Goal: Information Seeking & Learning: Check status

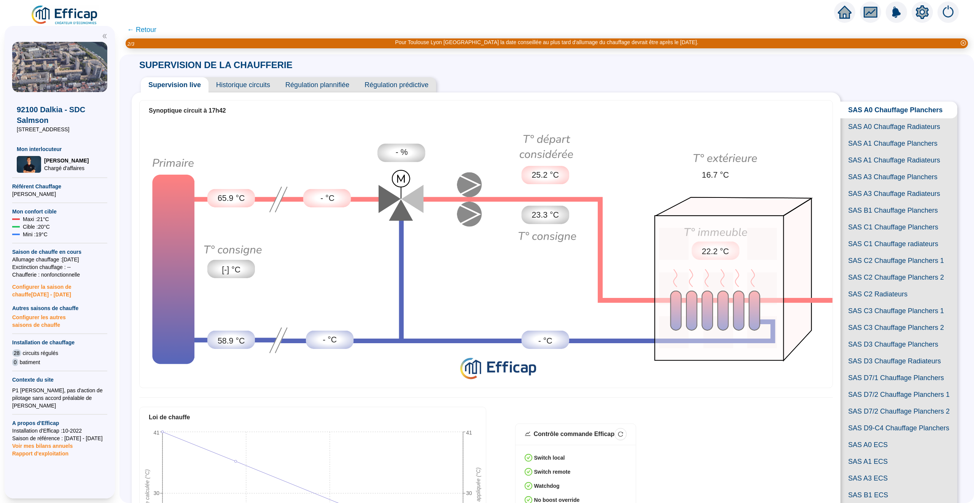
click at [152, 37] on span "← Retour" at bounding box center [546, 29] width 854 height 17
click at [152, 34] on span "← Retour" at bounding box center [141, 29] width 29 height 11
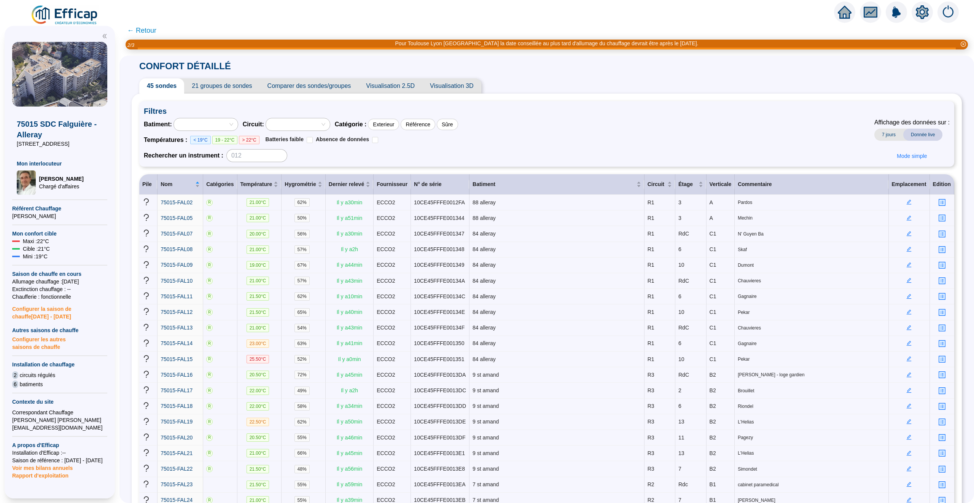
click at [844, 5] on icon "home" at bounding box center [844, 12] width 14 height 14
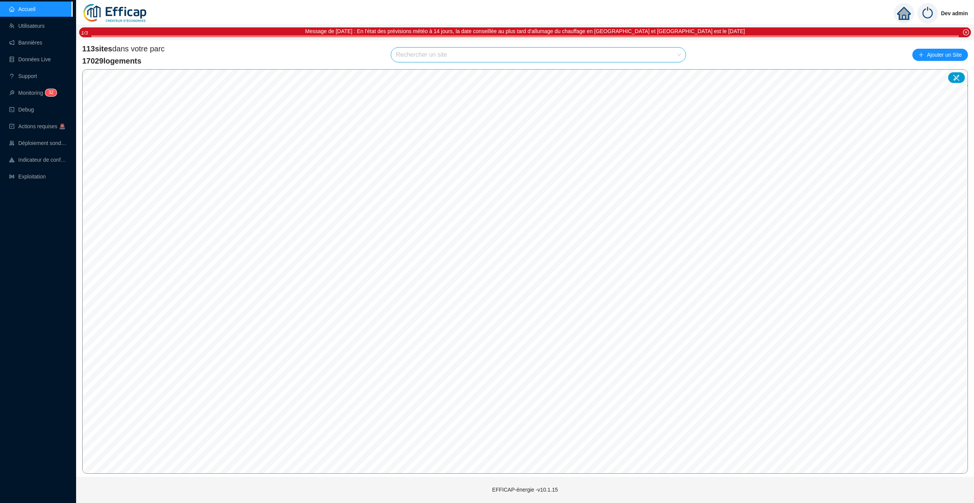
click at [429, 54] on input "search" at bounding box center [534, 55] width 278 height 14
type input "erab"
click at [674, 73] on div at bounding box center [670, 72] width 17 height 11
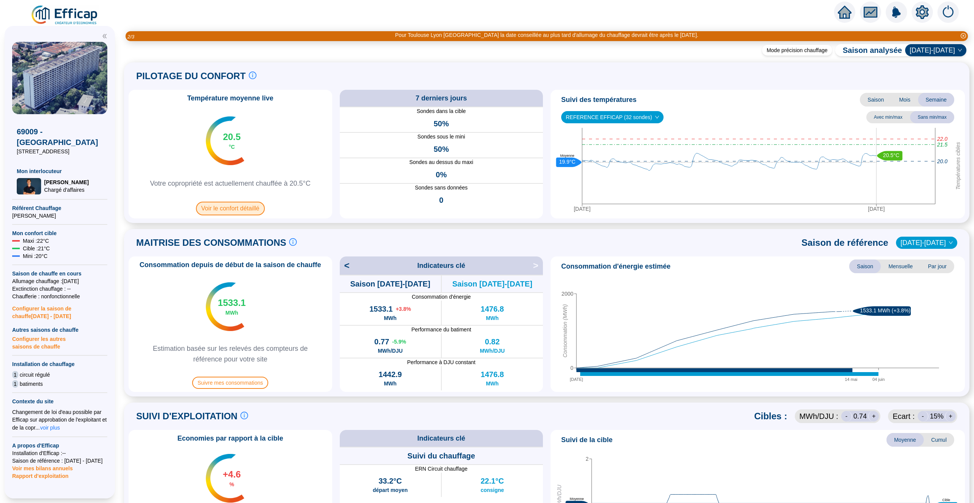
click at [225, 211] on span "Voir le confort détaillé" at bounding box center [230, 209] width 69 height 14
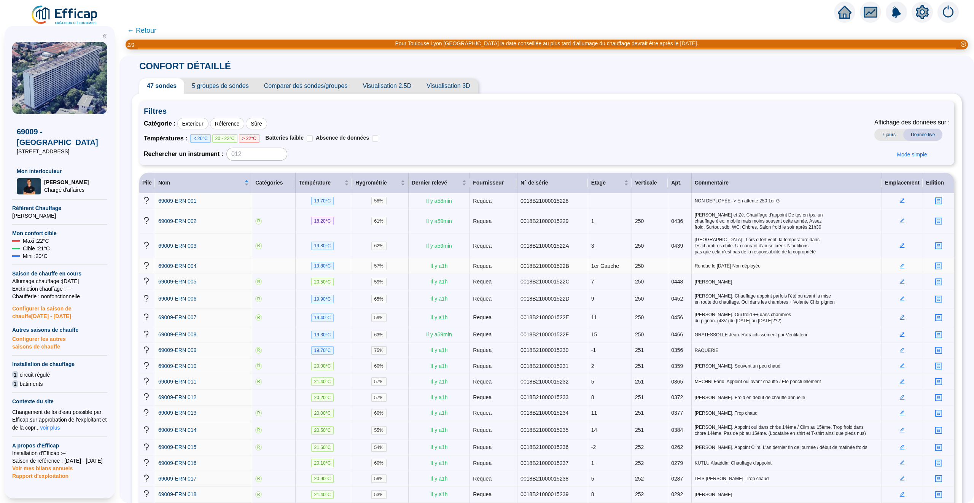
scroll to position [14, 0]
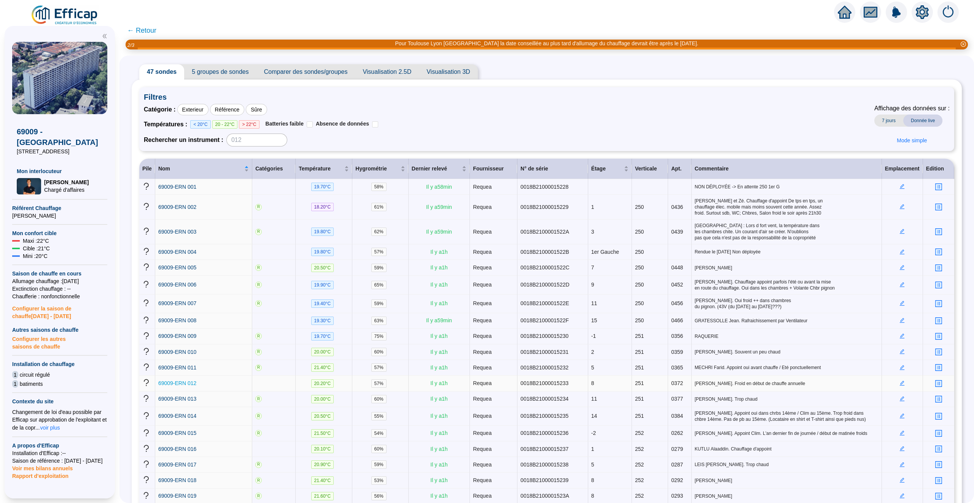
click at [187, 386] on span "69009-ERN 012" at bounding box center [177, 383] width 38 height 6
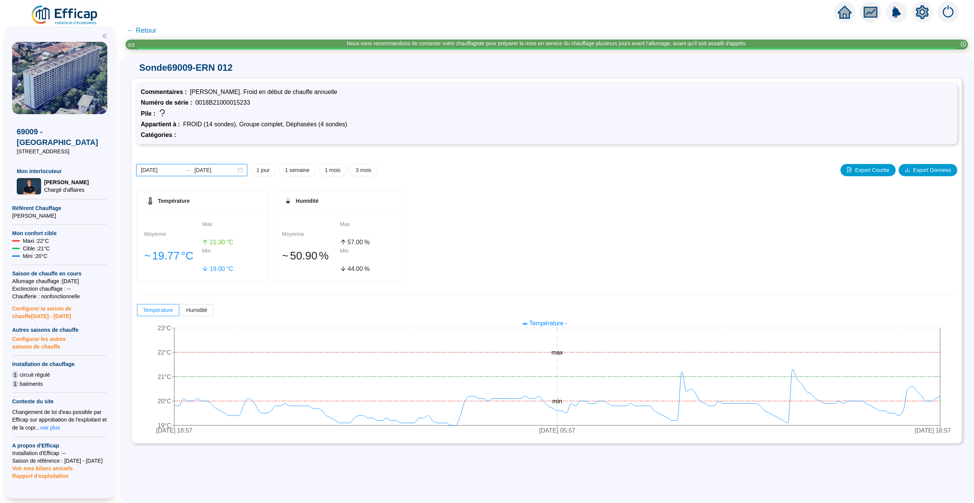
click at [197, 170] on input "2025-10-08" at bounding box center [214, 170] width 41 height 8
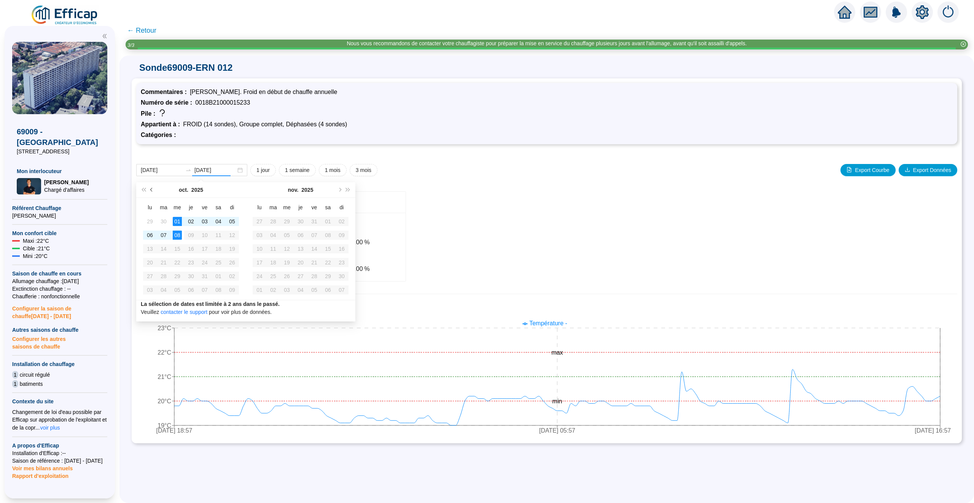
click at [154, 190] on button "Mois précédent (PageUp)" at bounding box center [152, 189] width 8 height 15
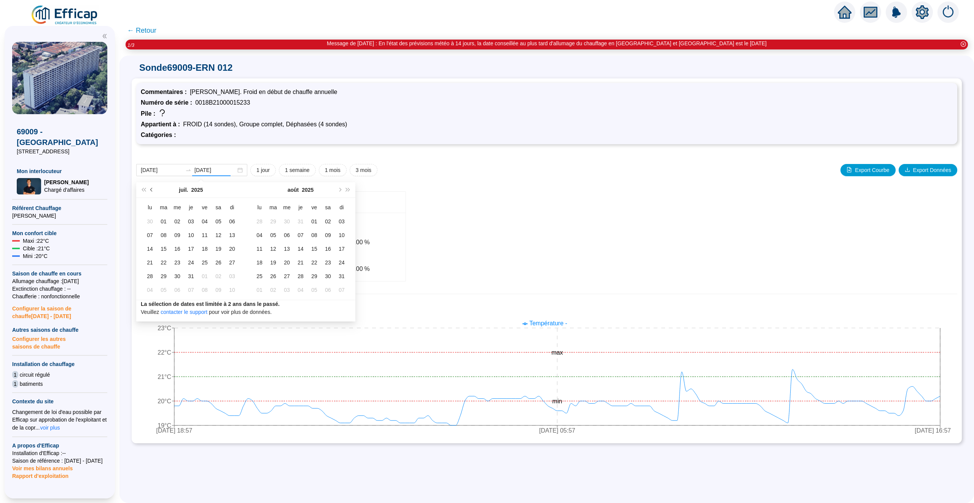
click at [154, 190] on button "Mois précédent (PageUp)" at bounding box center [152, 189] width 8 height 15
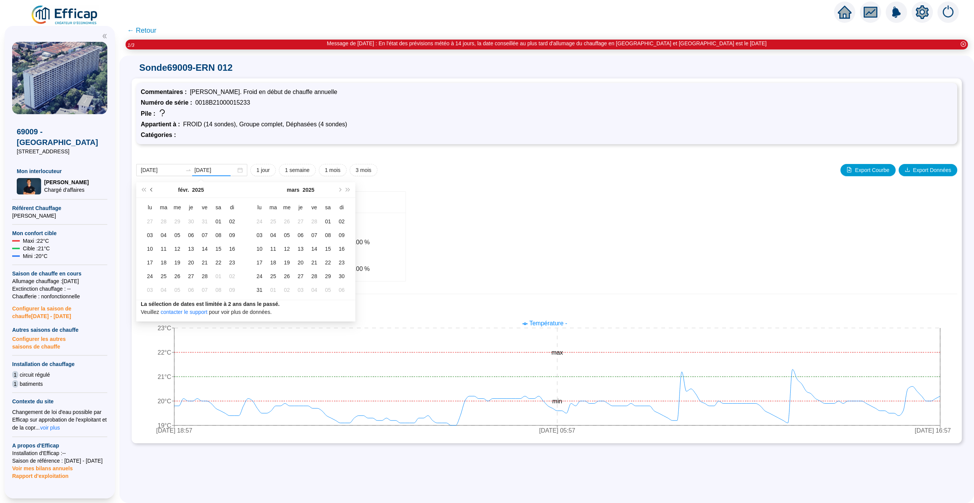
click at [154, 190] on button "Mois précédent (PageUp)" at bounding box center [152, 189] width 8 height 15
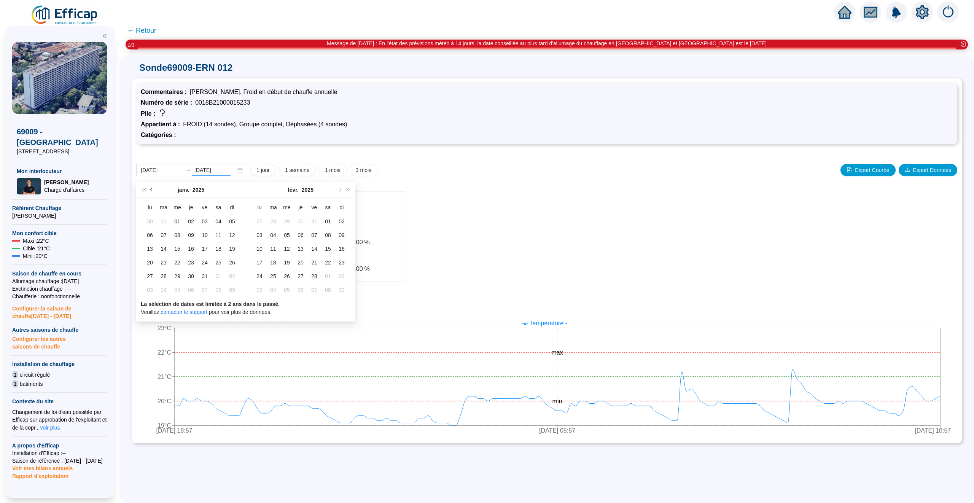
click at [154, 190] on button "Mois précédent (PageUp)" at bounding box center [152, 189] width 8 height 15
type input "2025-01-13"
click at [260, 248] on div "13" at bounding box center [259, 248] width 9 height 9
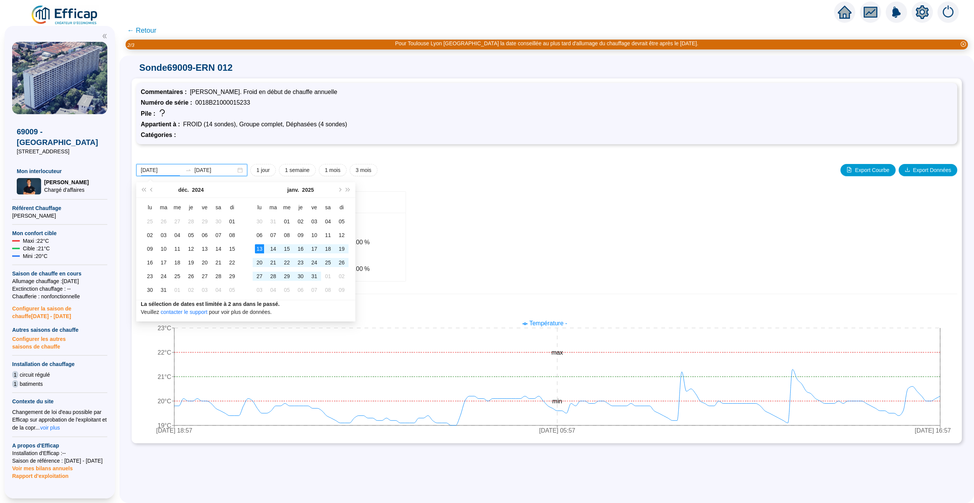
type input "2025-01-13"
type input "2025-10-01"
click at [204, 168] on input "2025-10-01" at bounding box center [214, 170] width 41 height 8
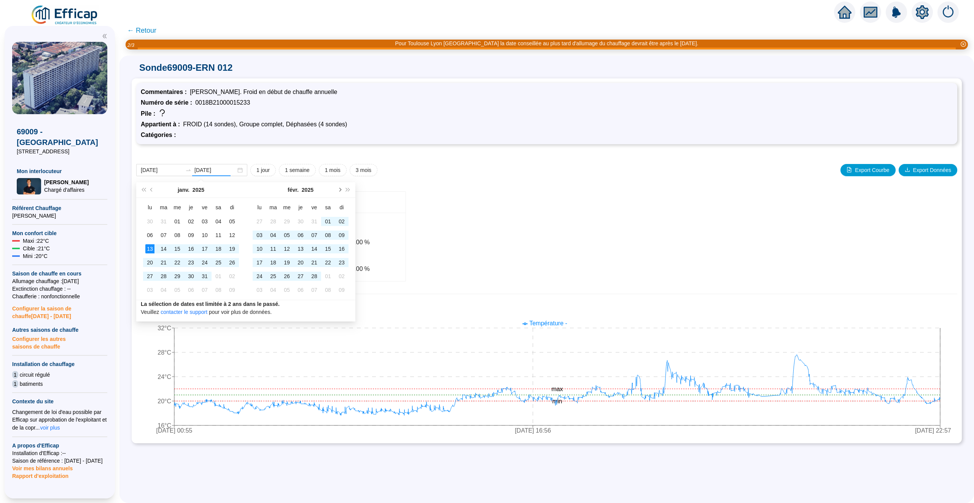
click at [341, 192] on button "Mois suivant (PageDown)" at bounding box center [339, 189] width 8 height 15
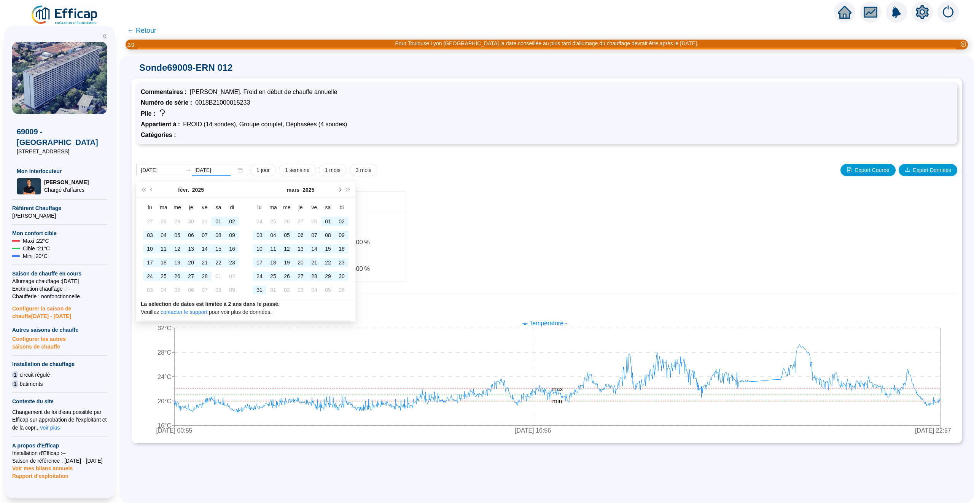
click at [341, 192] on button "Mois suivant (PageDown)" at bounding box center [339, 189] width 8 height 15
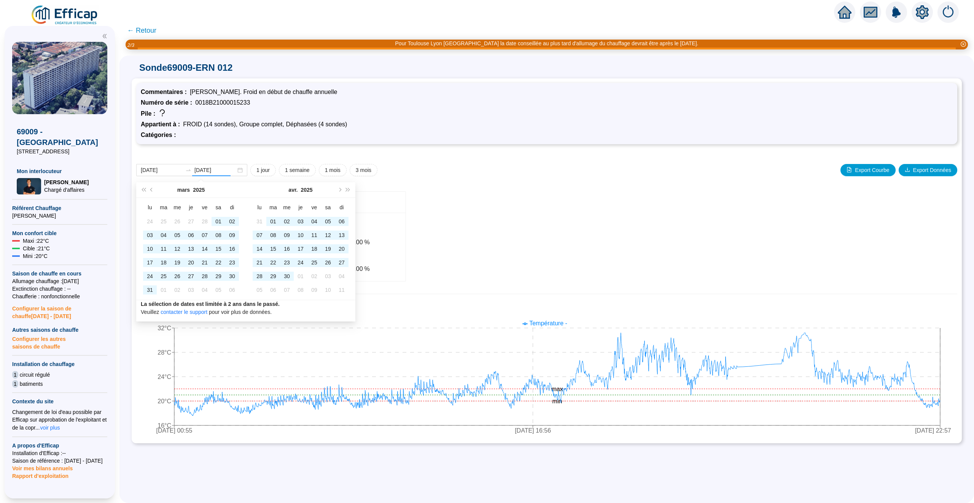
click at [459, 146] on div "Commentaires : LADEVEZE Guillaume. Froid en début de chauffe annuelle Numéro de…" at bounding box center [547, 260] width 830 height 365
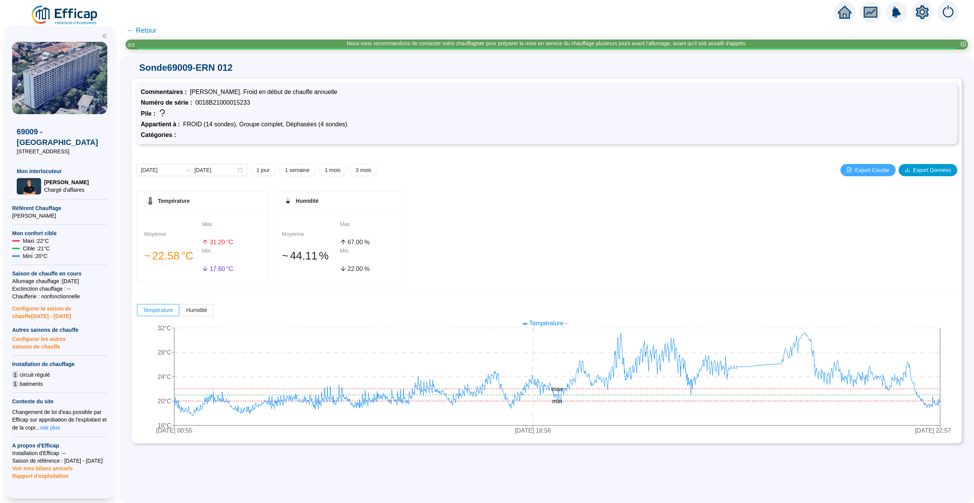
click at [863, 165] on button "Export Courbe" at bounding box center [867, 170] width 55 height 12
click at [926, 169] on span "Export Données" at bounding box center [932, 170] width 38 height 8
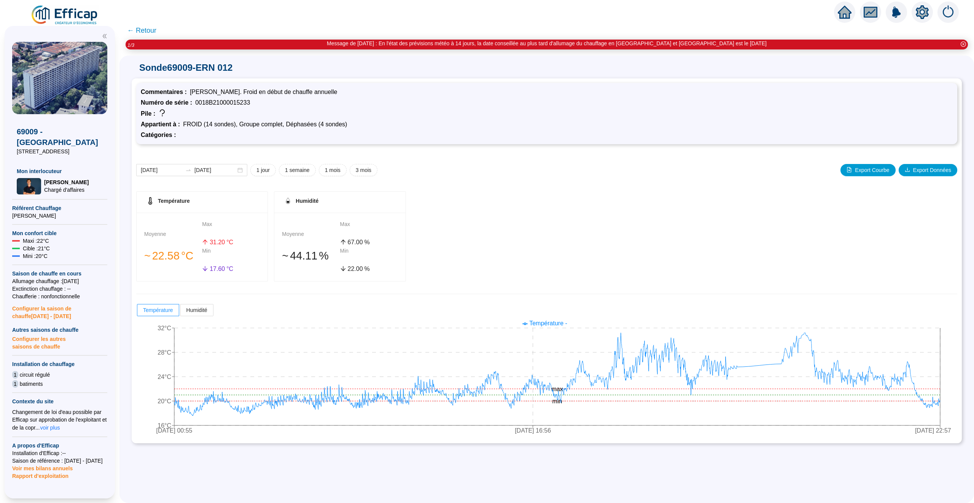
click at [838, 16] on icon "home" at bounding box center [844, 12] width 14 height 14
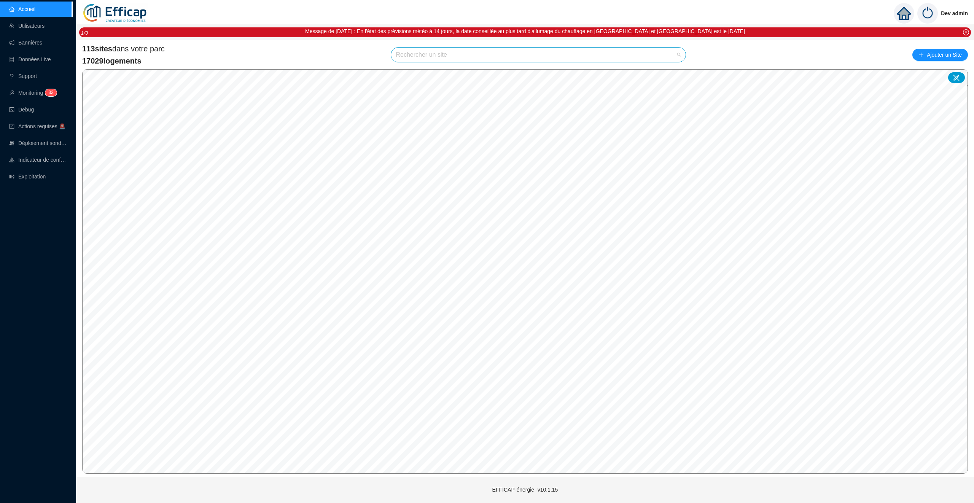
click at [423, 55] on input "search" at bounding box center [534, 55] width 278 height 14
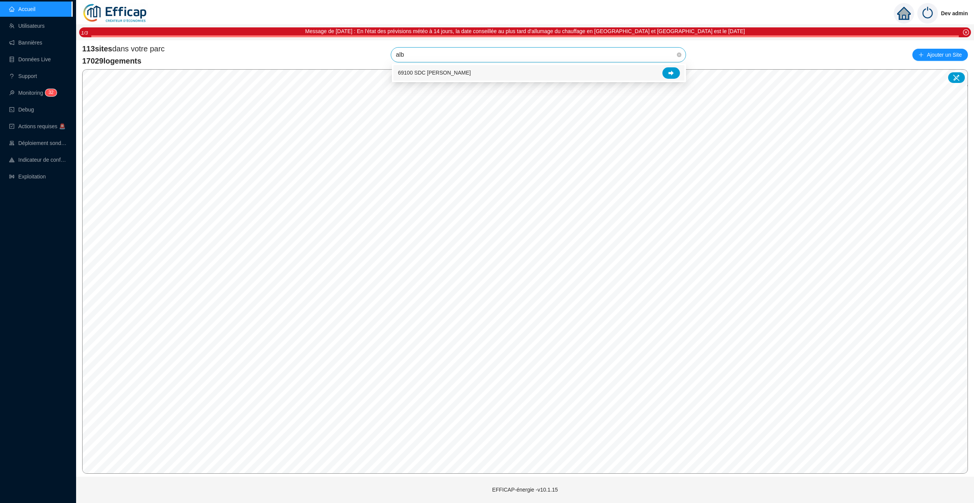
type input "albe"
click at [673, 74] on div at bounding box center [670, 72] width 17 height 11
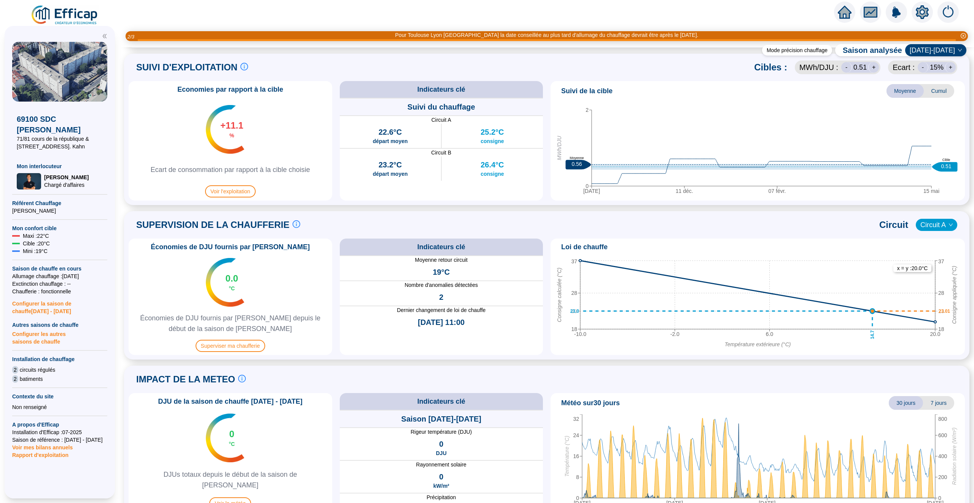
scroll to position [367, 0]
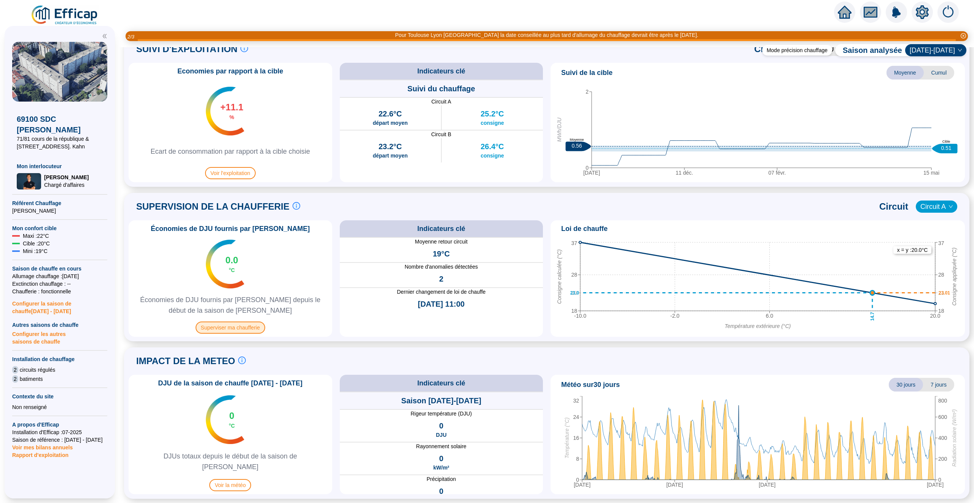
click at [227, 330] on span "Superviser ma chaufferie" at bounding box center [230, 327] width 70 height 12
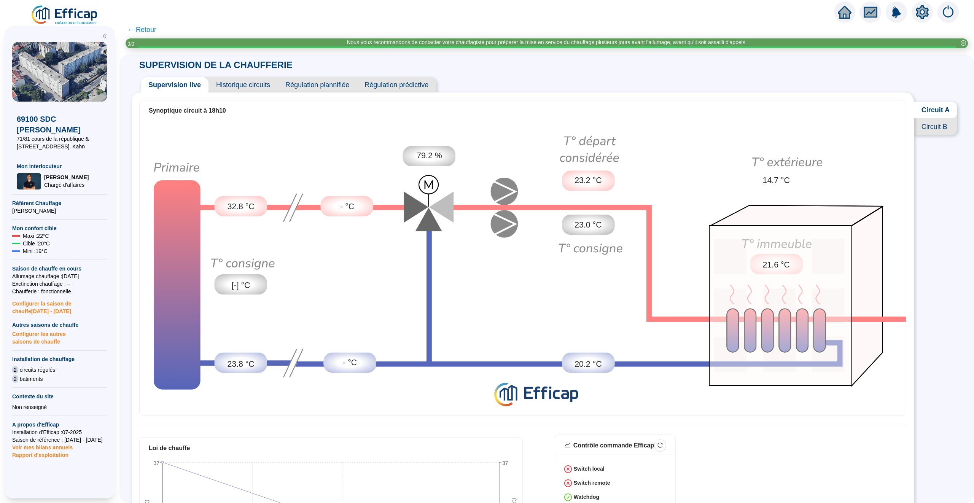
click at [841, 11] on icon "home" at bounding box center [844, 12] width 14 height 11
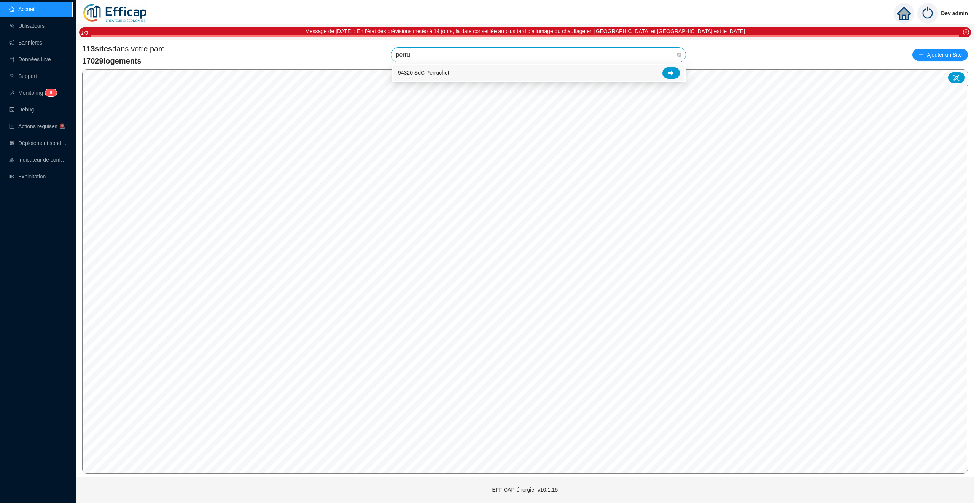
type input "perruc"
click at [669, 70] on icon at bounding box center [670, 72] width 5 height 5
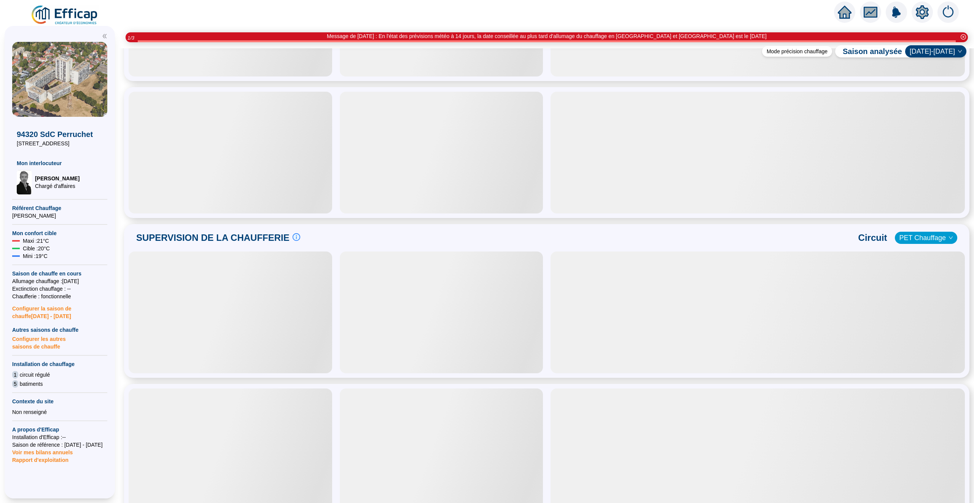
scroll to position [295, 0]
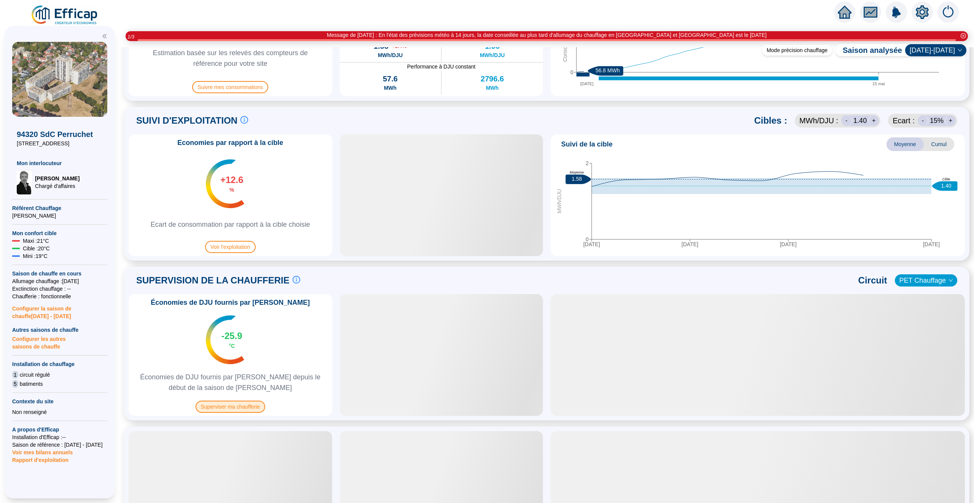
click at [231, 405] on span "Superviser ma chaufferie" at bounding box center [230, 406] width 70 height 12
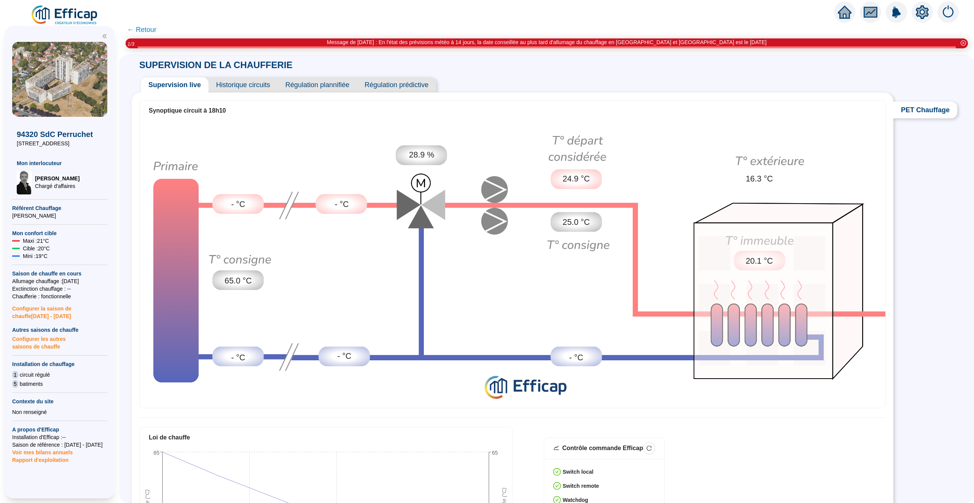
scroll to position [4, 0]
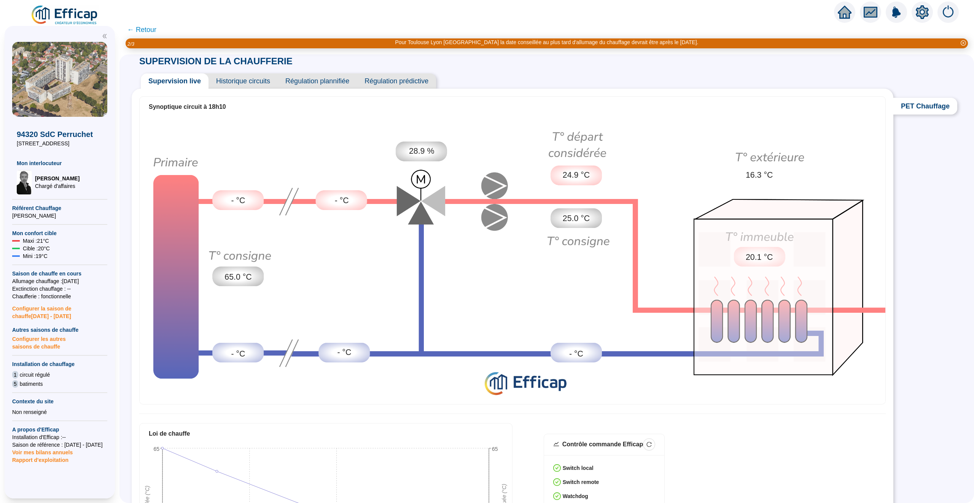
click at [247, 76] on span "Historique circuits" at bounding box center [242, 80] width 69 height 15
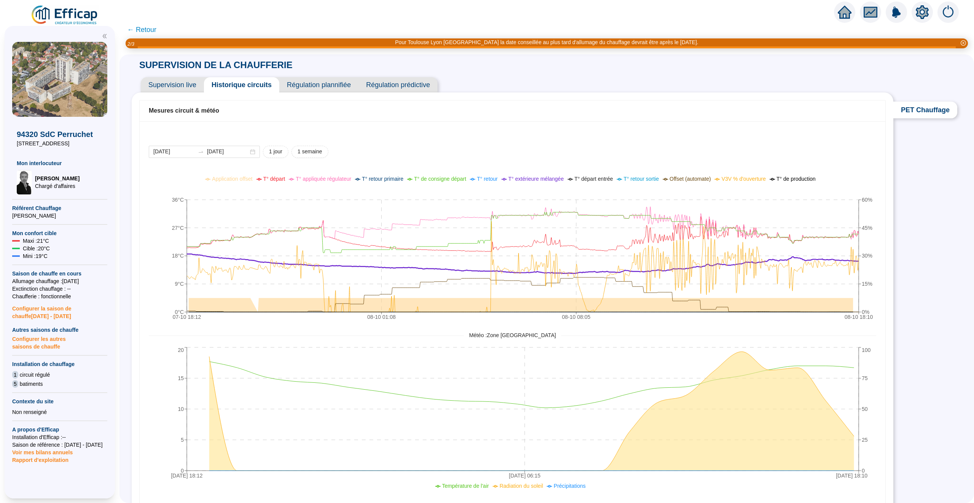
click at [502, 141] on div "[DATE] [DATE] 1 jour 1 semaine 07-10 18:[PHONE_NUMBER]:[PHONE_NUMBER]:[PHONE_NU…" at bounding box center [512, 313] width 745 height 385
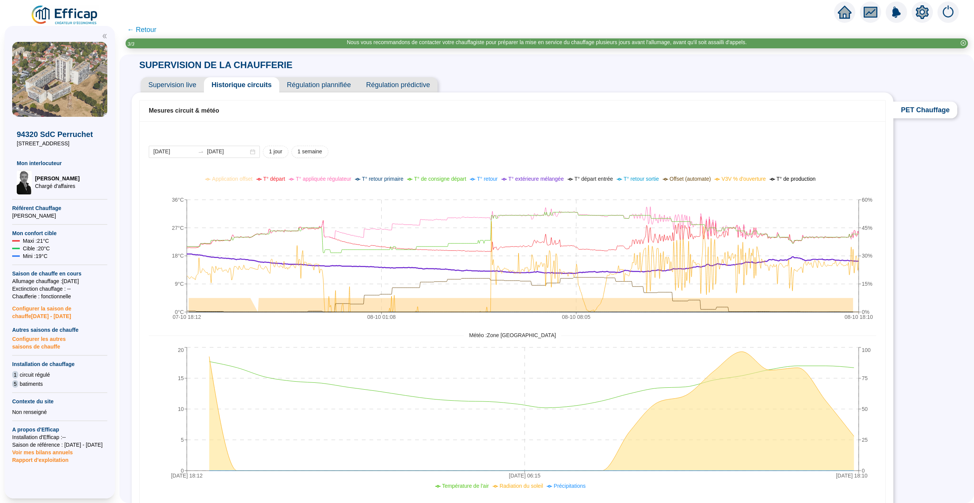
click at [839, 13] on icon "home" at bounding box center [844, 12] width 14 height 13
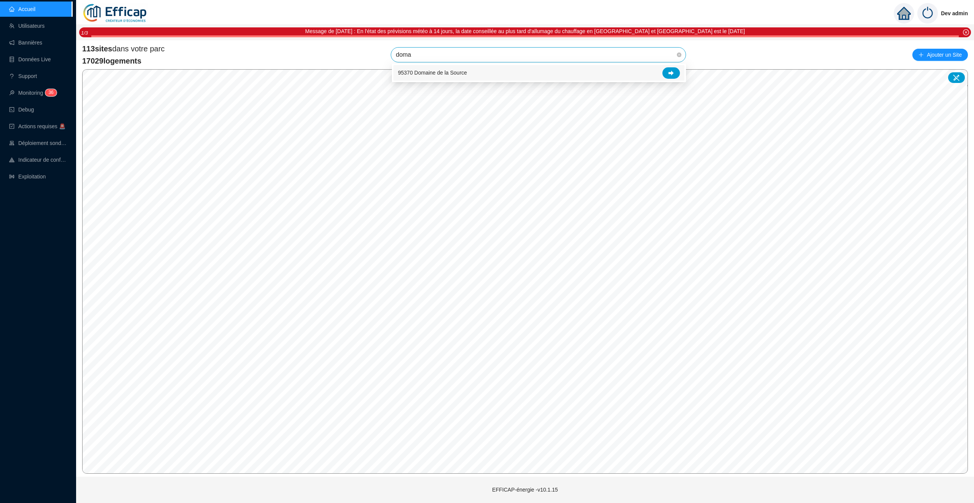
type input "domai"
click at [672, 71] on icon at bounding box center [670, 72] width 5 height 5
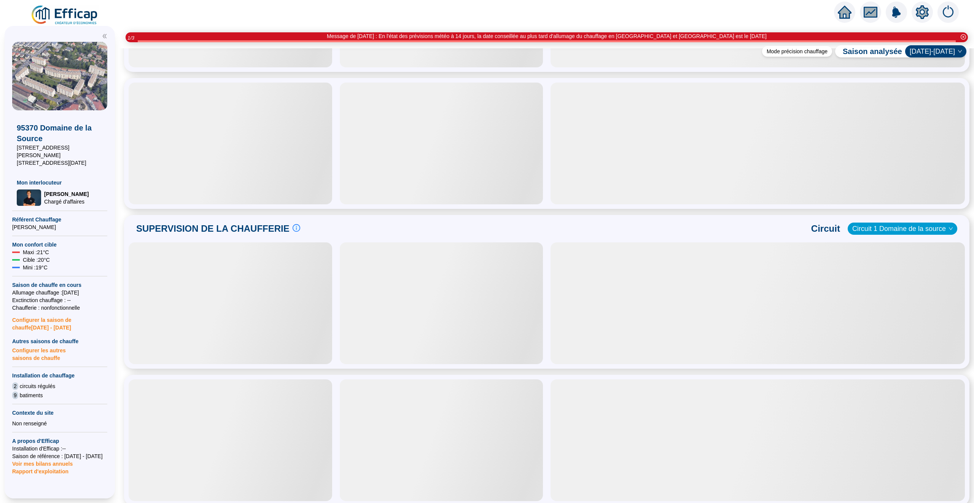
scroll to position [296, 0]
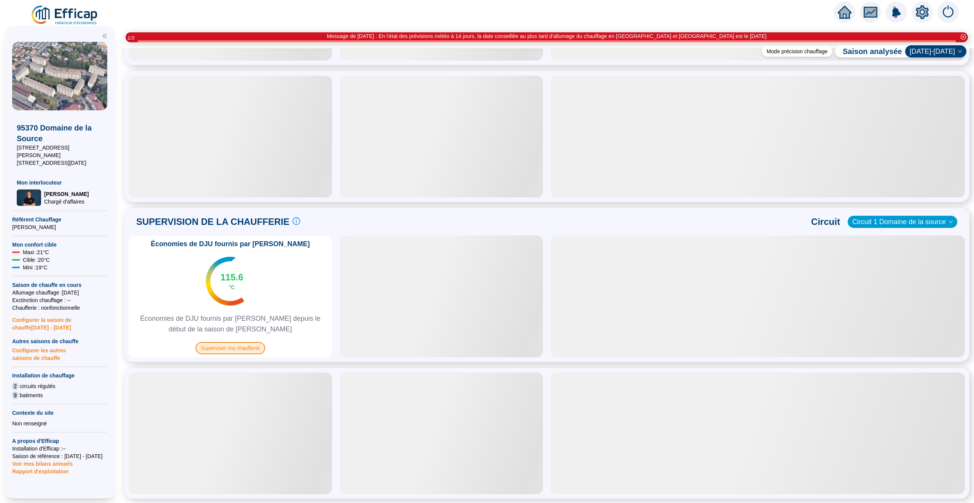
click at [234, 342] on span "Superviser ma chaufferie" at bounding box center [230, 348] width 70 height 12
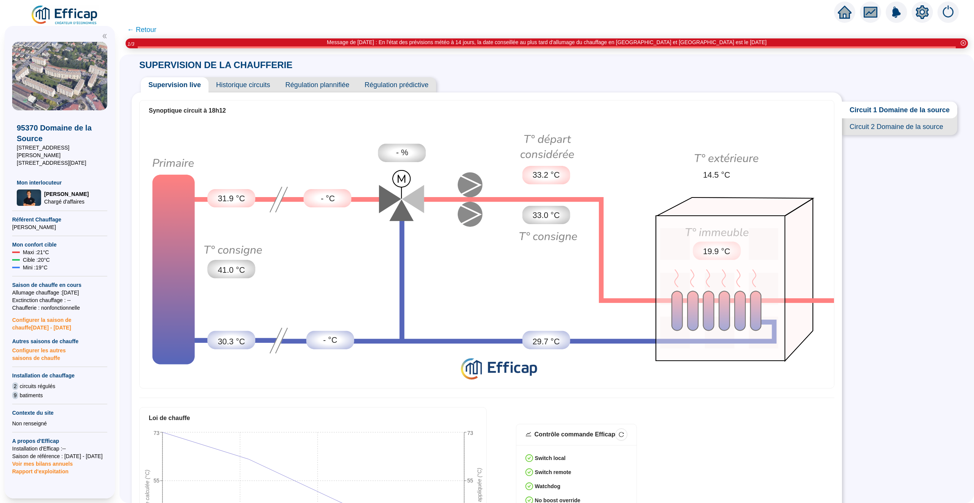
click at [239, 94] on div "Synoptique circuit à 18h12 31.9 °C 41.0 °C 30.3 °C - °C - °C - % 33.2 °C 33.0 °…" at bounding box center [487, 433] width 710 height 682
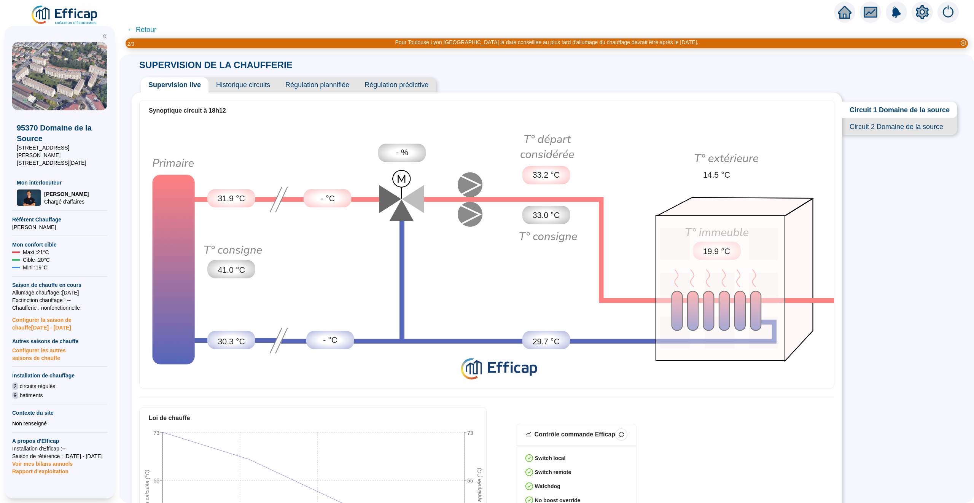
click at [240, 88] on span "Historique circuits" at bounding box center [242, 84] width 69 height 15
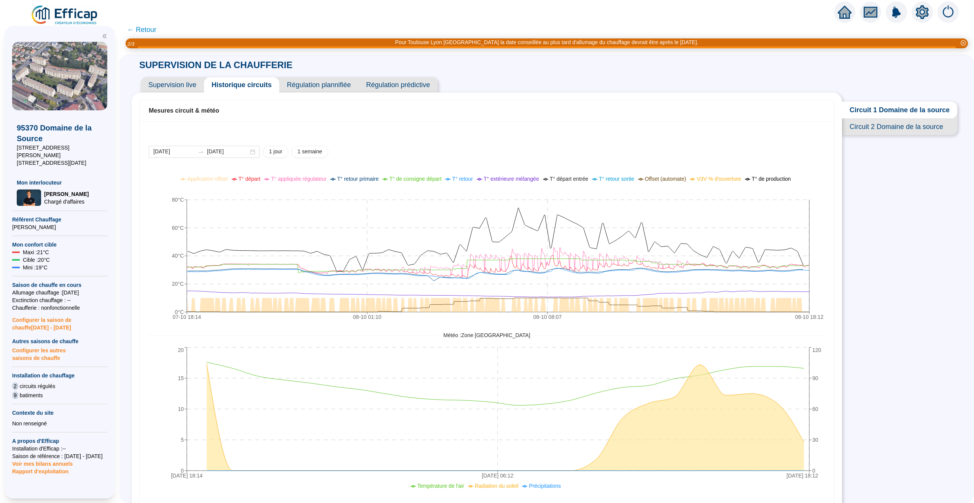
click at [730, 178] on span "V3V % d'ouverture" at bounding box center [718, 179] width 44 height 6
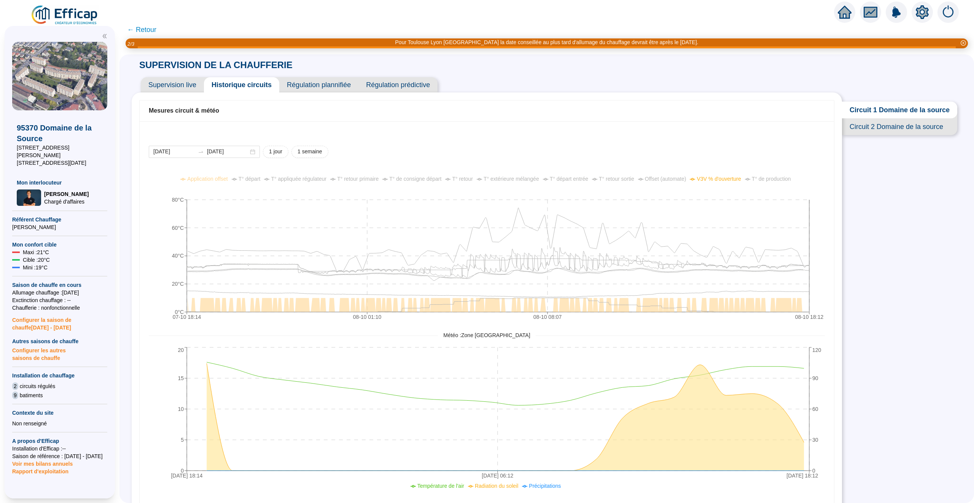
click at [714, 179] on span "V3V % d'ouverture" at bounding box center [718, 179] width 44 height 6
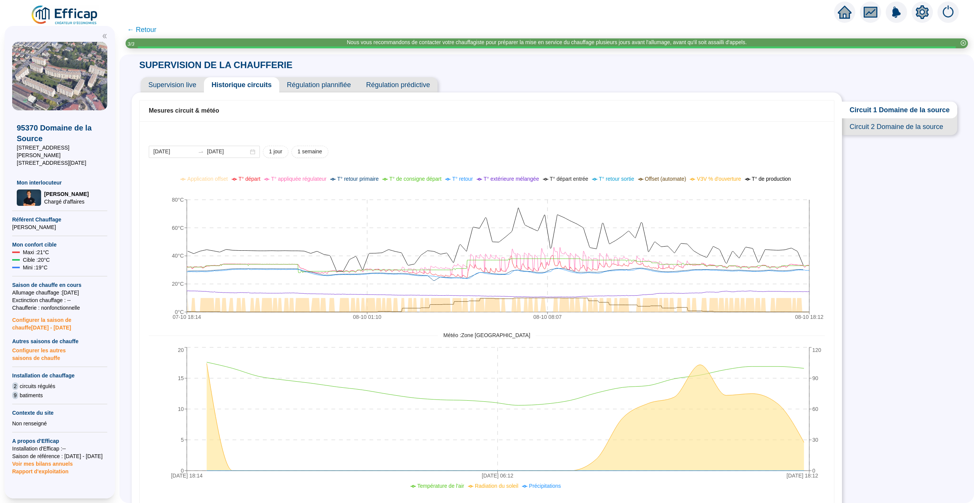
click at [134, 31] on span "← Retour" at bounding box center [141, 29] width 29 height 11
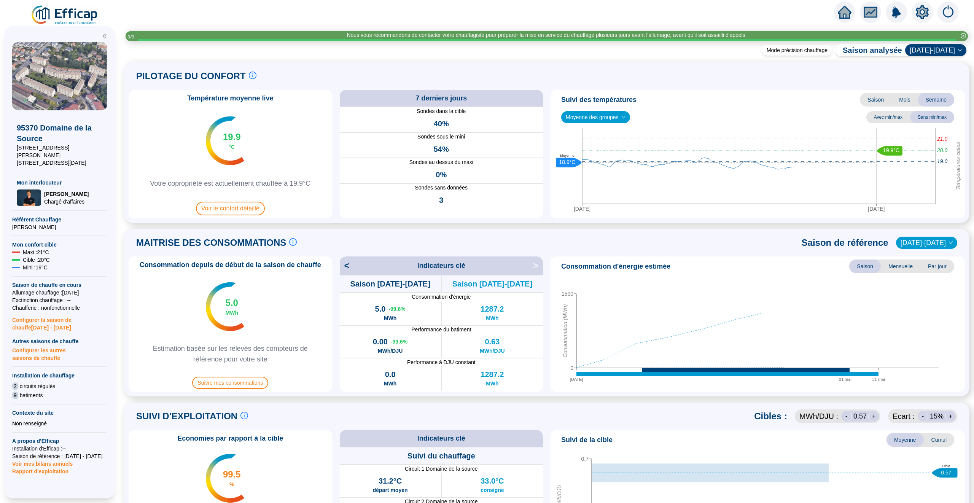
click at [846, 15] on icon "home" at bounding box center [844, 12] width 14 height 11
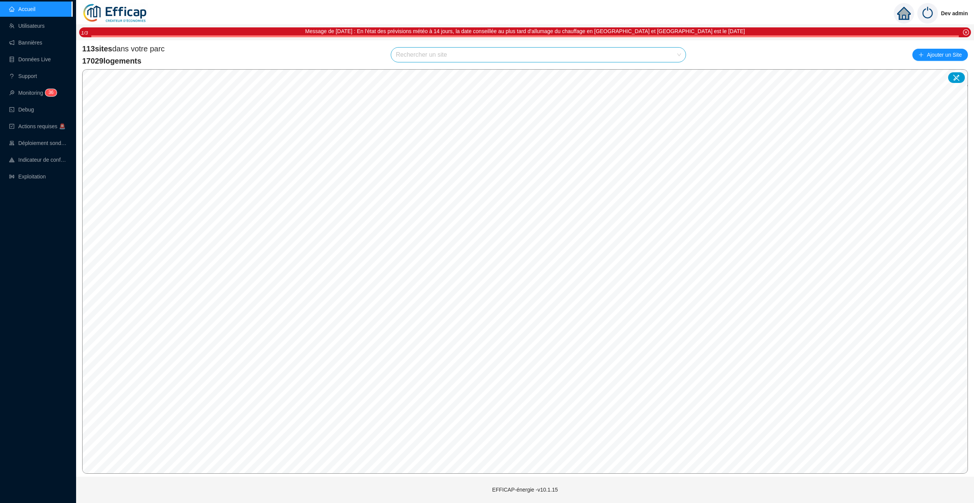
click at [354, 56] on div "113 sites dans votre parc 17029 logements Rechercher un site Ajouter un Site" at bounding box center [524, 54] width 885 height 23
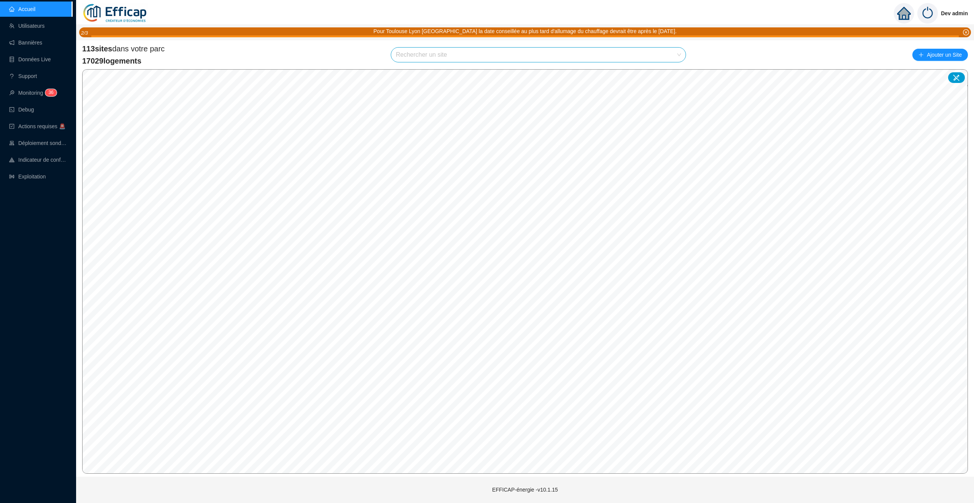
drag, startPoint x: 91, startPoint y: 48, endPoint x: 146, endPoint y: 65, distance: 58.1
click at [146, 66] on div "113 sites dans votre parc 17029 logements" at bounding box center [123, 54] width 83 height 23
click at [148, 64] on span "17029 logements" at bounding box center [123, 61] width 83 height 11
drag, startPoint x: 154, startPoint y: 64, endPoint x: 82, endPoint y: 52, distance: 72.8
click at [82, 52] on div "113 sites dans votre parc 17029 logements" at bounding box center [123, 54] width 83 height 23
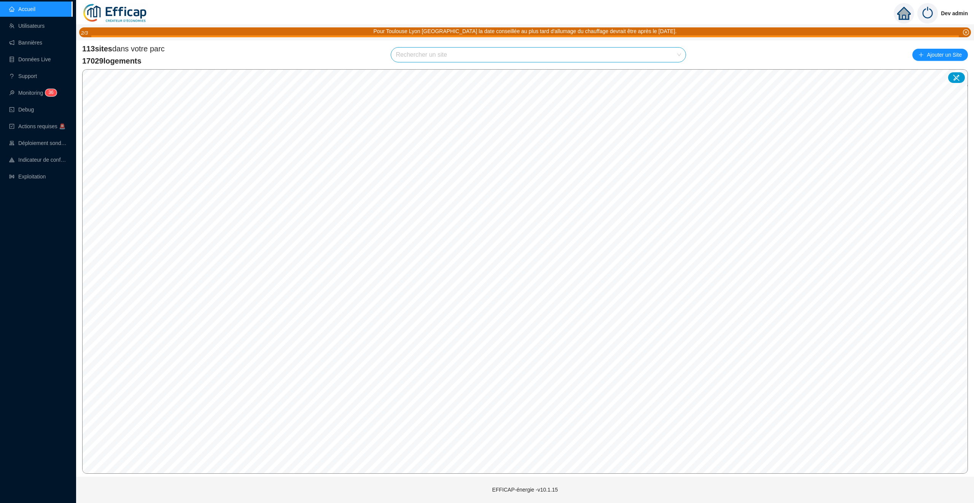
click at [82, 52] on span "113 sites" at bounding box center [97, 48] width 30 height 8
drag, startPoint x: 82, startPoint y: 50, endPoint x: 149, endPoint y: 63, distance: 68.2
click at [149, 63] on div "113 sites dans votre parc 17029 logements" at bounding box center [123, 54] width 83 height 23
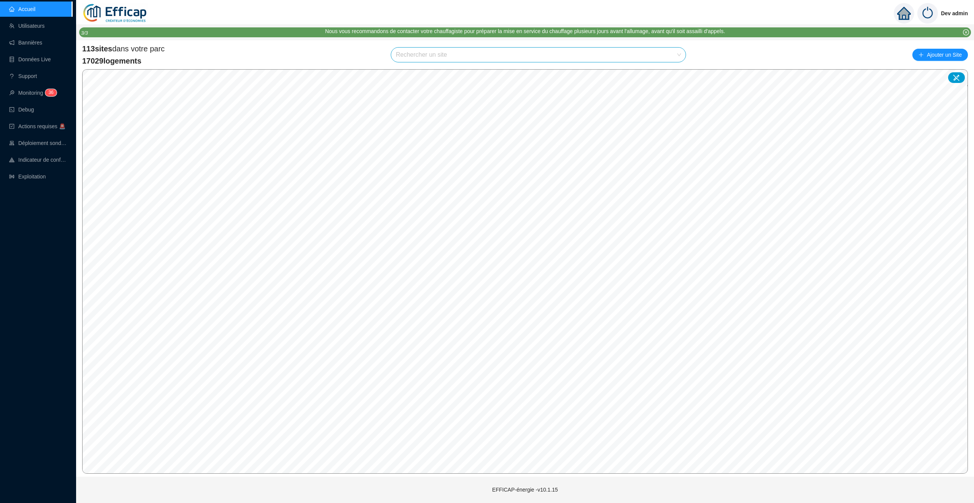
click at [149, 63] on span "17029 logements" at bounding box center [123, 61] width 83 height 11
drag, startPoint x: 177, startPoint y: 45, endPoint x: 166, endPoint y: 62, distance: 20.0
click at [166, 62] on div "113 sites dans votre parc 17029 logements Rechercher un site Ajouter un Site" at bounding box center [524, 54] width 885 height 23
drag, startPoint x: 84, startPoint y: 47, endPoint x: 157, endPoint y: 57, distance: 73.7
click at [157, 57] on div "113 sites dans votre parc 17029 logements" at bounding box center [123, 54] width 83 height 23
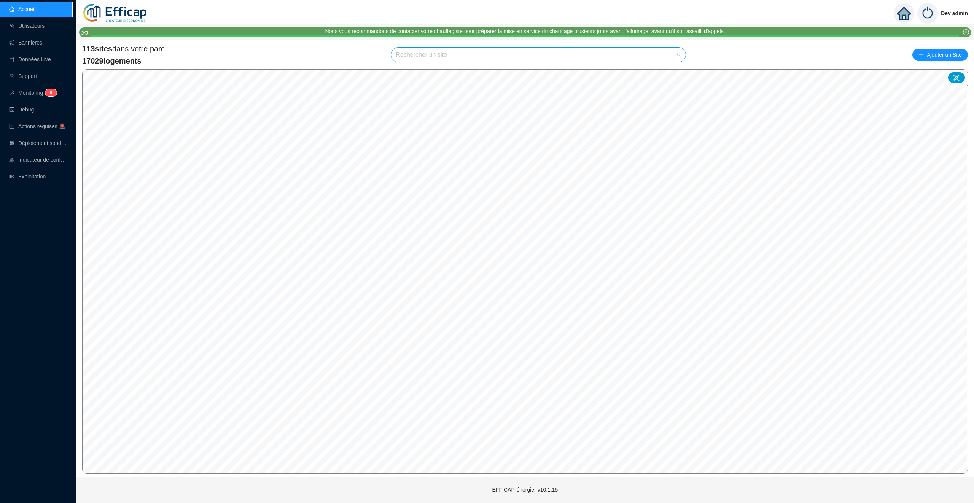
click at [429, 51] on input "search" at bounding box center [534, 55] width 278 height 14
drag, startPoint x: 155, startPoint y: 55, endPoint x: 105, endPoint y: 52, distance: 49.9
click at [105, 52] on div "113 sites dans votre parc 17029 logements" at bounding box center [123, 54] width 83 height 23
drag, startPoint x: 95, startPoint y: 49, endPoint x: 142, endPoint y: 62, distance: 48.5
click at [142, 62] on div "113 sites dans votre parc 17029 logements" at bounding box center [123, 54] width 83 height 23
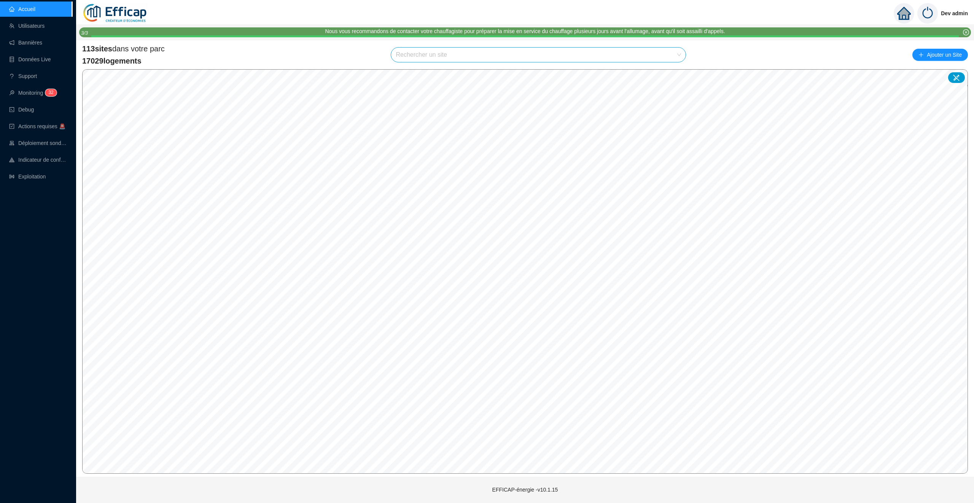
click at [140, 62] on span "17029 logements" at bounding box center [123, 61] width 83 height 11
drag, startPoint x: 130, startPoint y: 62, endPoint x: 89, endPoint y: 49, distance: 43.1
click at [89, 49] on div "113 sites dans votre parc 17029 logements" at bounding box center [123, 54] width 83 height 23
